Goal: Browse casually: Explore the website without a specific task or goal

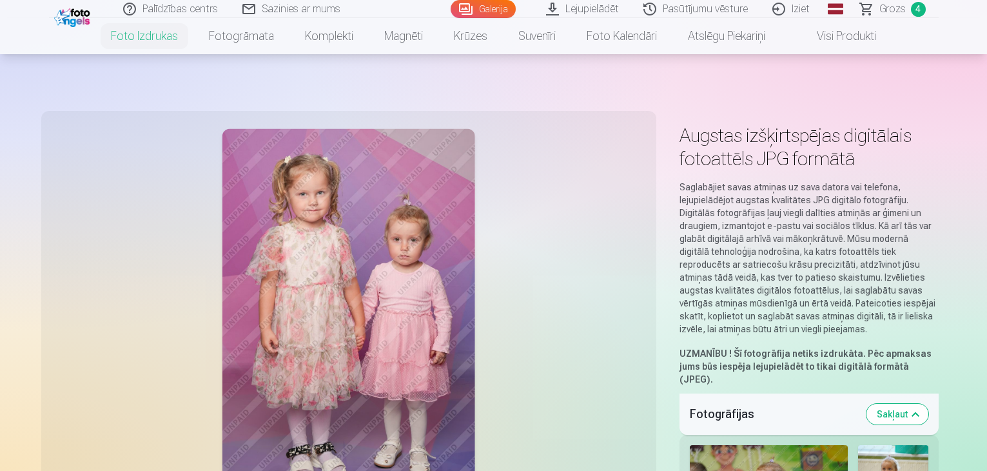
scroll to position [580, 0]
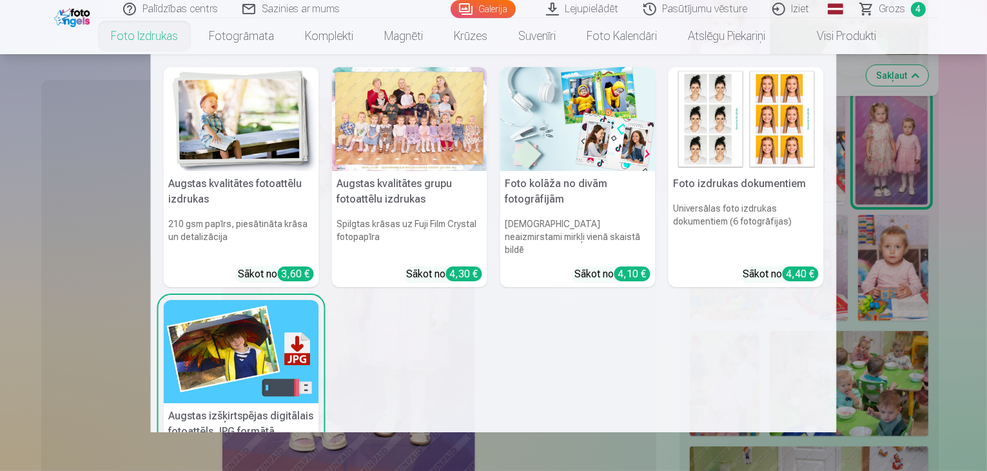
click at [148, 35] on link "Foto izdrukas" at bounding box center [144, 36] width 98 height 36
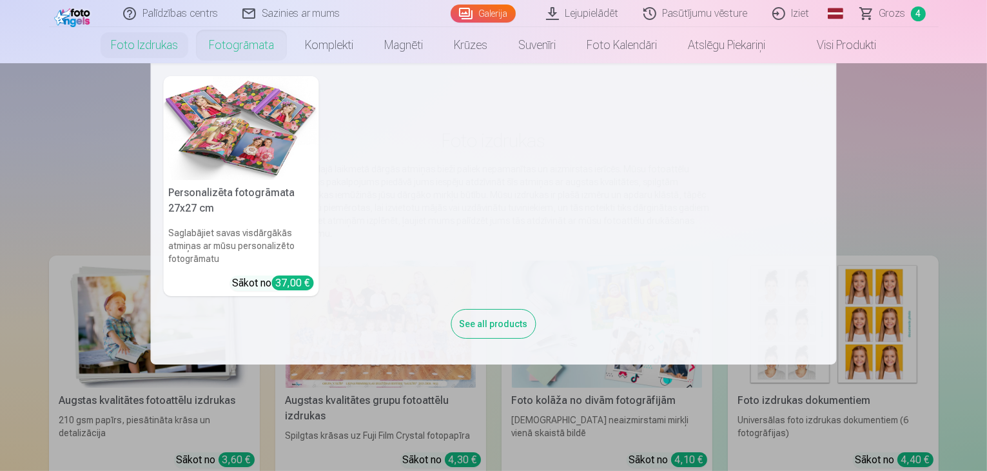
scroll to position [64, 0]
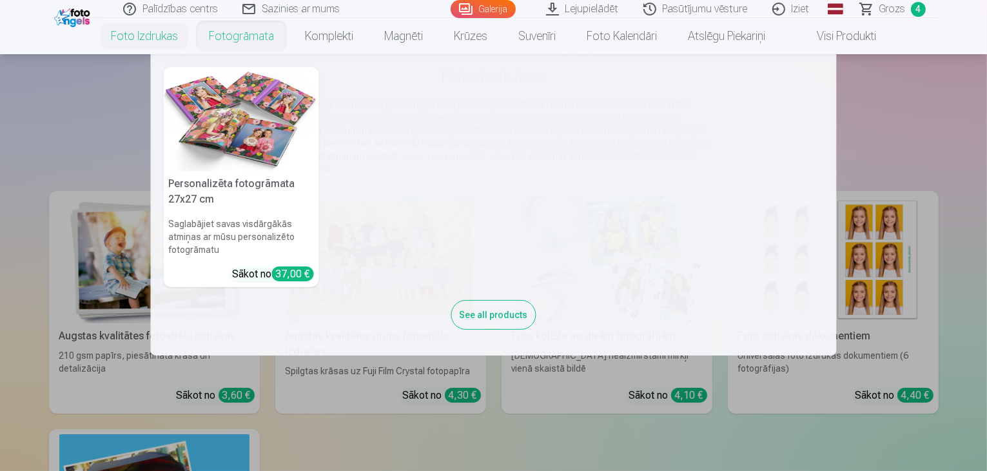
click at [65, 99] on nav "Personalizēta fotogrāmata 27x27 cm Saglabājiet savas visdārgākās atmiņas ar mūs…" at bounding box center [493, 204] width 987 height 301
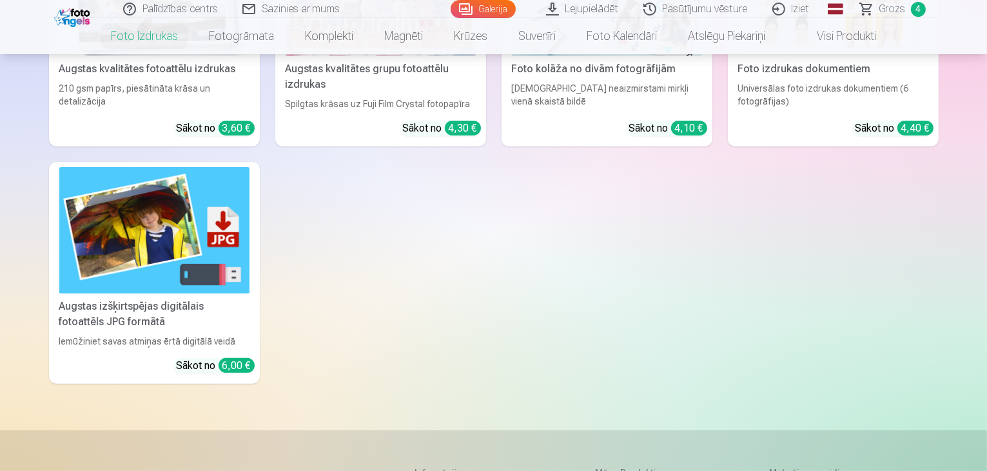
scroll to position [387, 0]
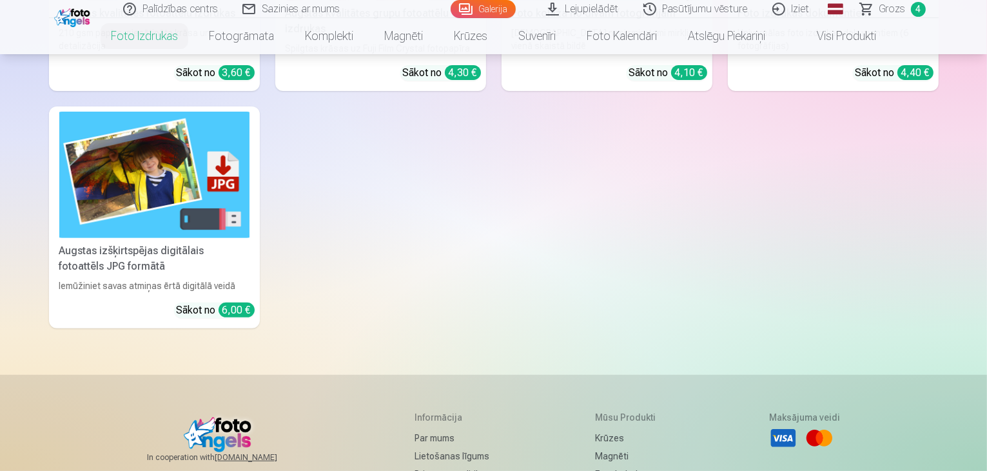
click at [94, 274] on div "Augstas izšķirtspējas digitālais fotoattēls JPG formātā" at bounding box center [154, 258] width 201 height 31
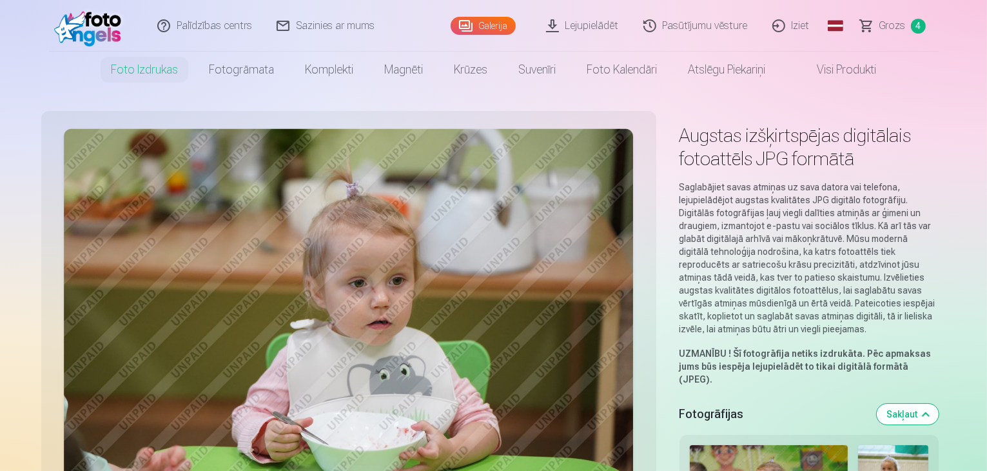
drag, startPoint x: 94, startPoint y: 282, endPoint x: 83, endPoint y: 219, distance: 63.6
click at [83, 219] on img at bounding box center [349, 319] width 570 height 380
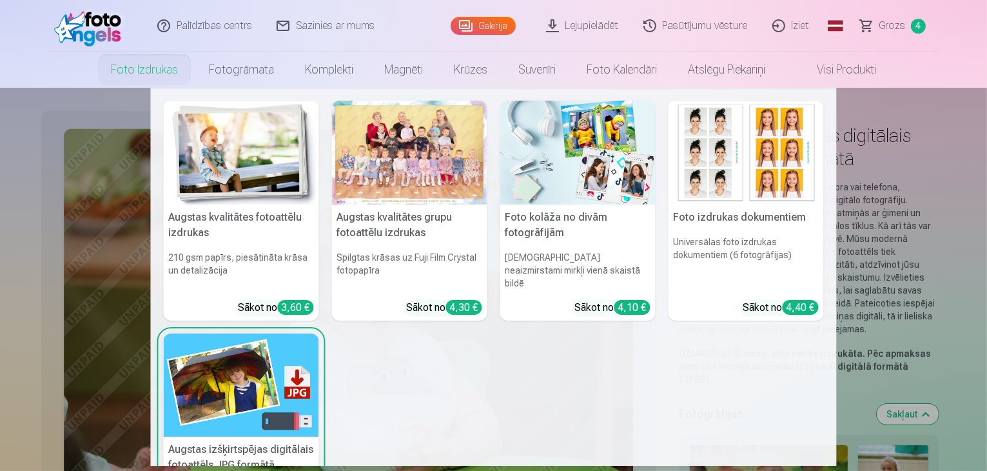
click at [121, 68] on link "Foto izdrukas" at bounding box center [144, 70] width 98 height 36
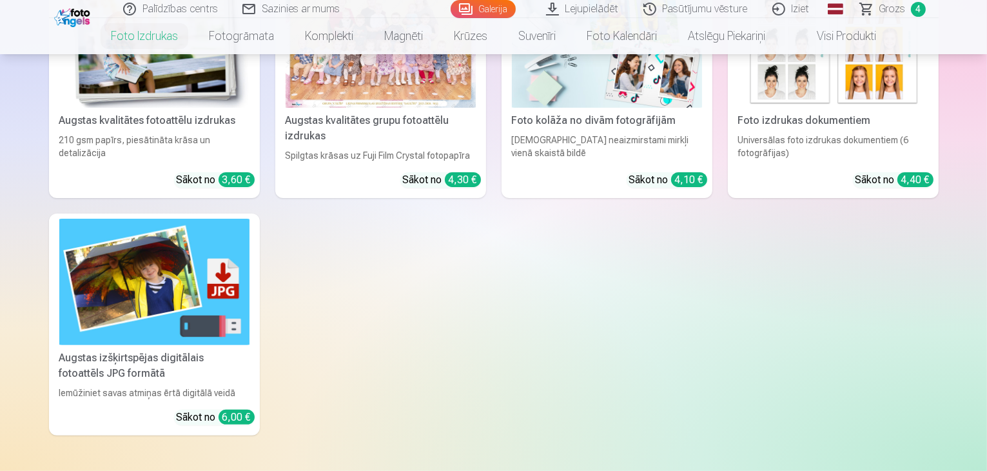
scroll to position [387, 0]
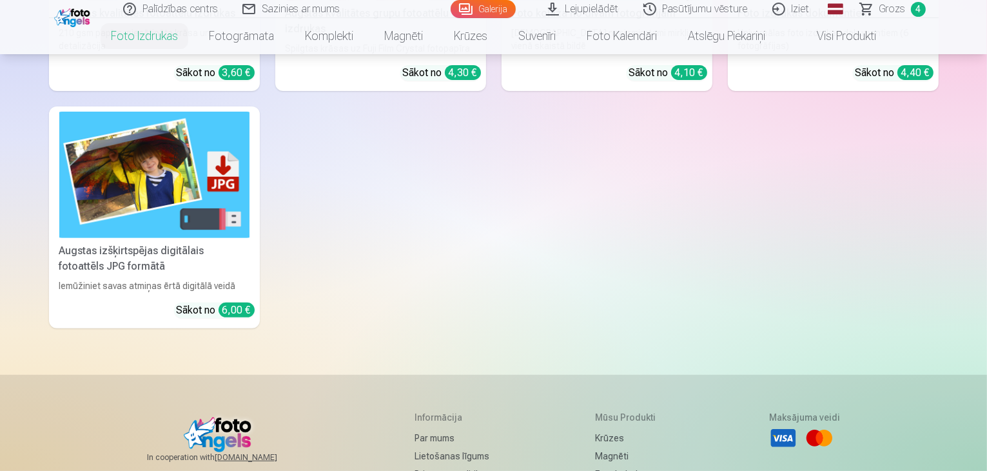
click at [54, 274] on div "Augstas izšķirtspējas digitālais fotoattēls JPG formātā" at bounding box center [154, 258] width 201 height 31
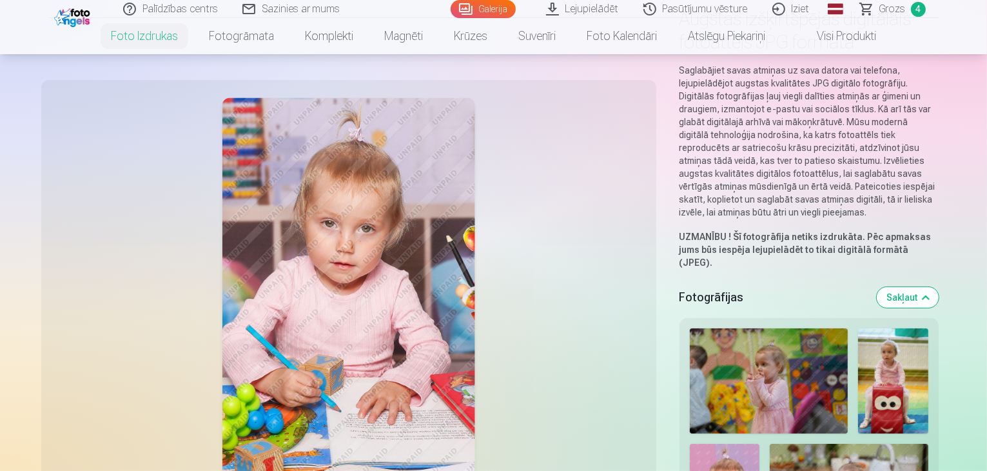
scroll to position [129, 0]
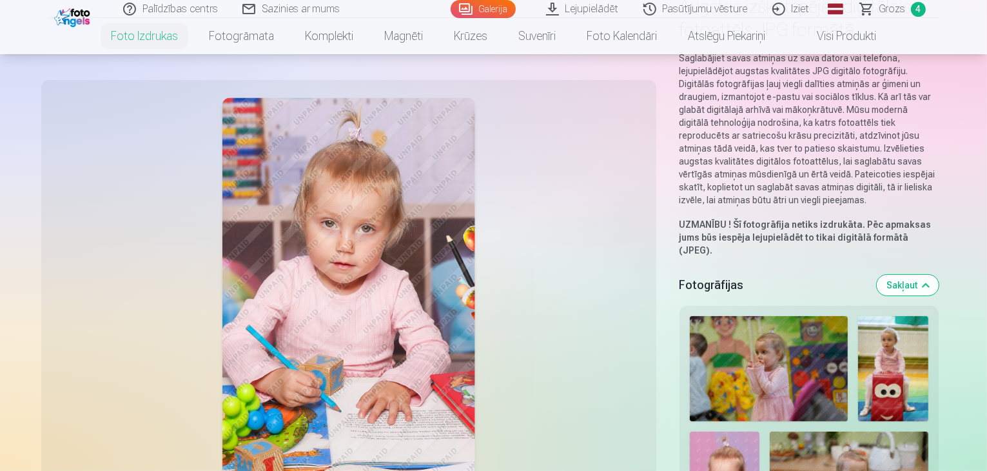
click at [738, 316] on img at bounding box center [769, 368] width 158 height 105
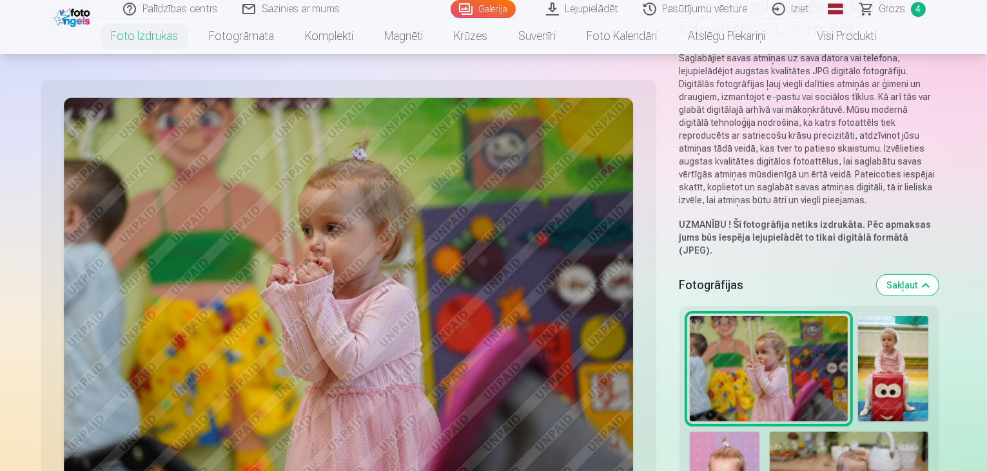
scroll to position [155, 0]
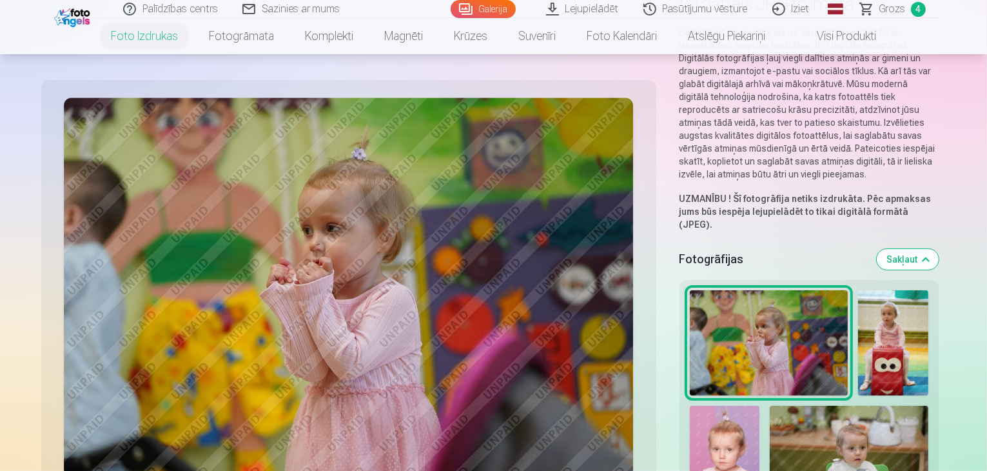
click at [882, 295] on img at bounding box center [893, 342] width 70 height 105
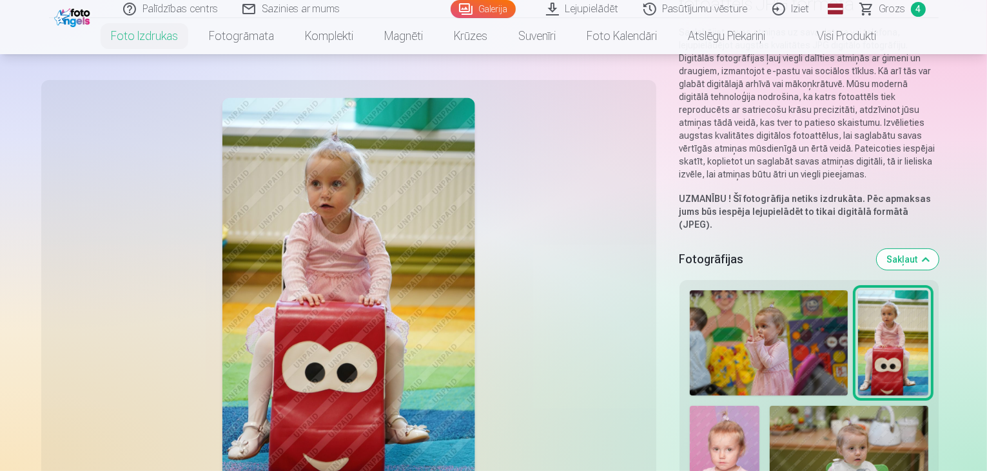
click at [770, 406] on img at bounding box center [849, 458] width 158 height 105
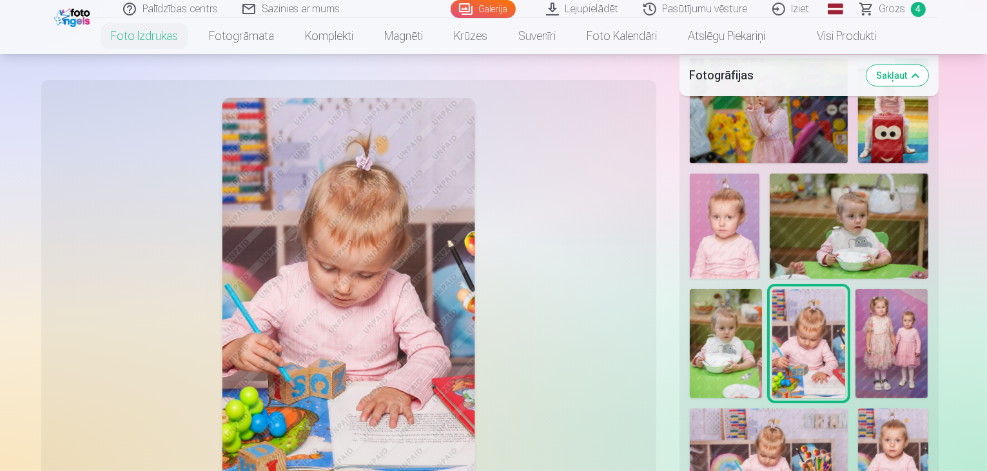
scroll to position [413, 0]
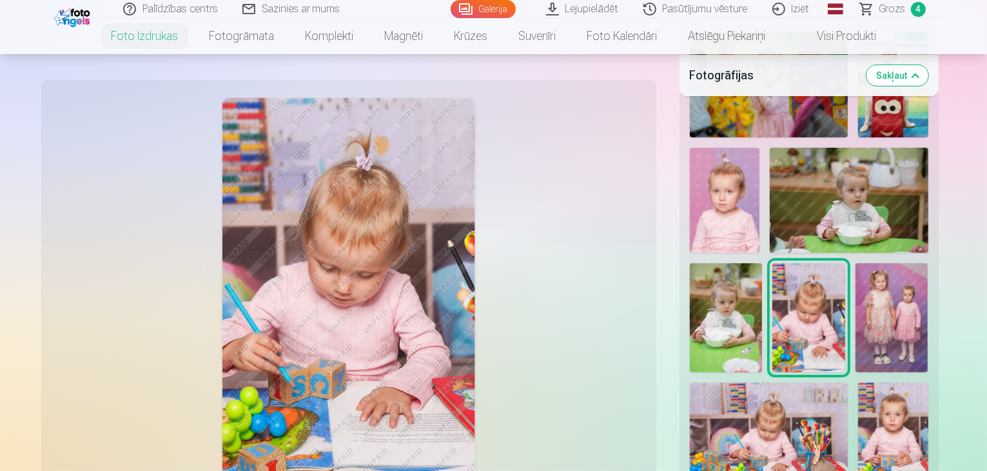
click at [856, 263] on img at bounding box center [892, 317] width 73 height 109
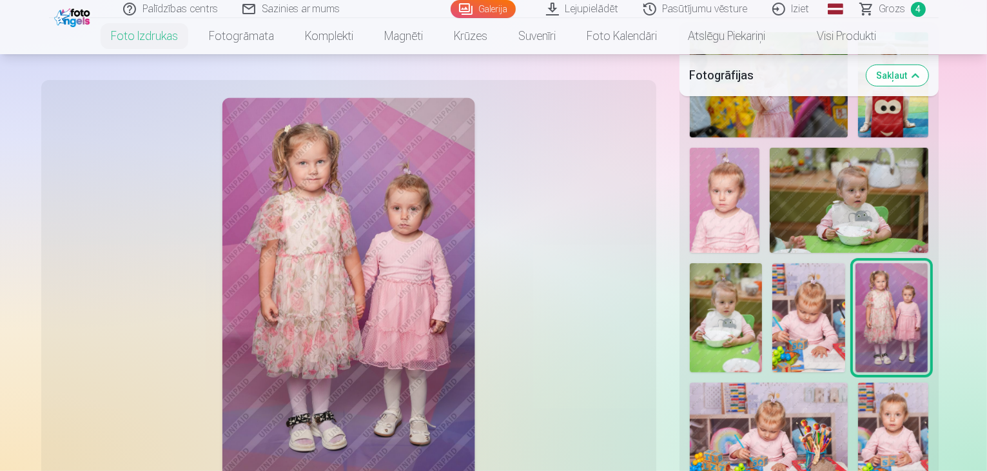
click at [768, 382] on img at bounding box center [769, 434] width 158 height 105
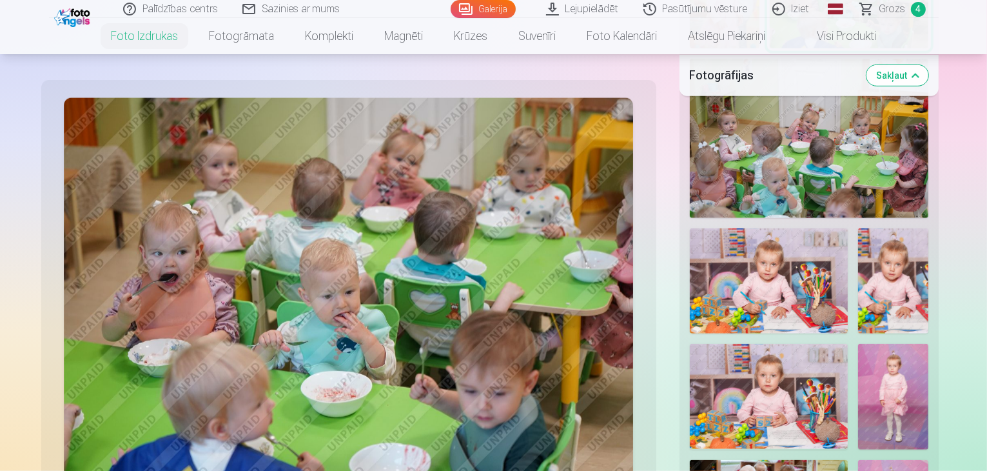
scroll to position [979, 0]
